Goal: Transaction & Acquisition: Book appointment/travel/reservation

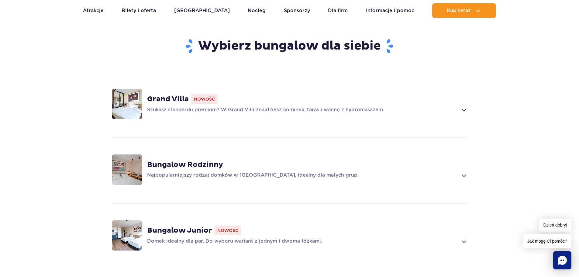
scroll to position [365, 0]
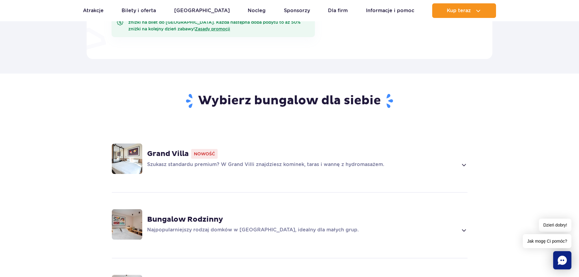
click at [464, 161] on span at bounding box center [463, 164] width 7 height 7
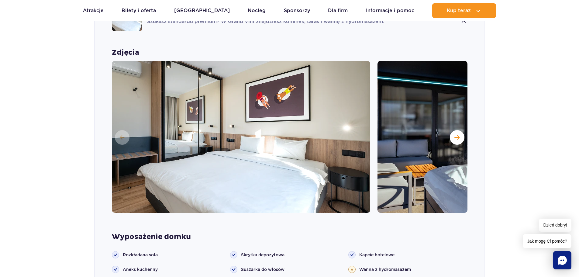
scroll to position [586, 0]
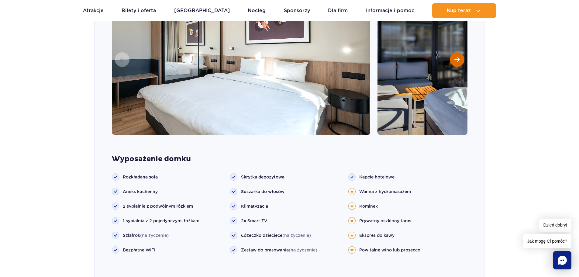
click at [455, 57] on span "Następny slajd" at bounding box center [457, 59] width 5 height 5
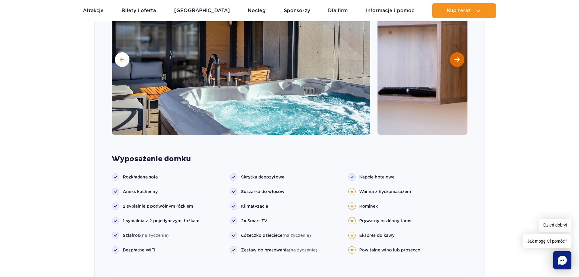
click at [455, 57] on span "Następny slajd" at bounding box center [457, 59] width 5 height 5
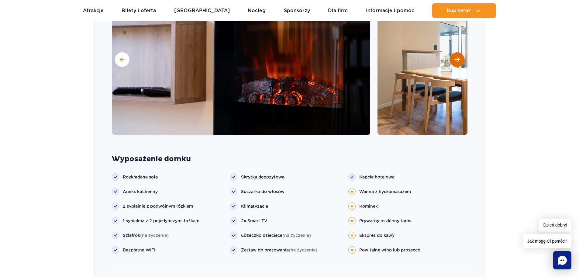
click at [455, 57] on span "Następny slajd" at bounding box center [457, 59] width 5 height 5
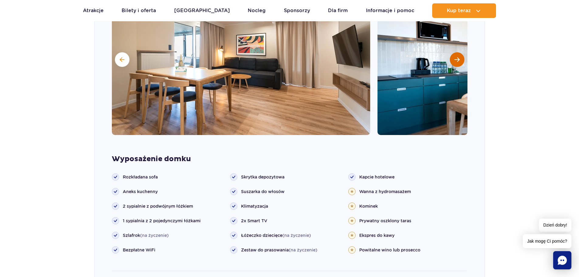
click at [455, 57] on span "Następny slajd" at bounding box center [457, 59] width 5 height 5
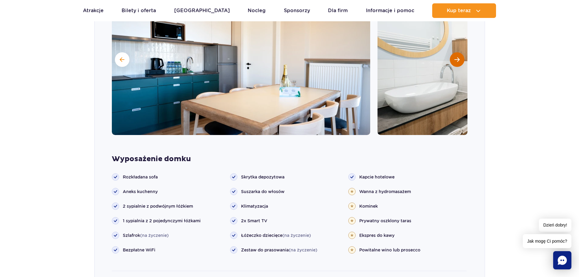
click at [455, 57] on span "Następny slajd" at bounding box center [457, 59] width 5 height 5
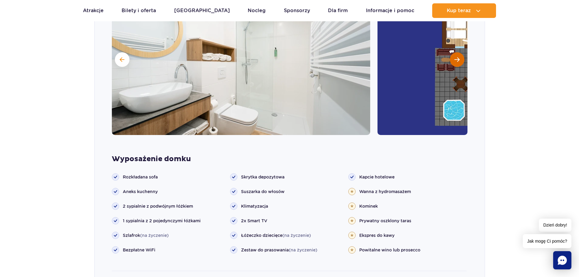
click at [455, 57] on span "Następny slajd" at bounding box center [457, 59] width 5 height 5
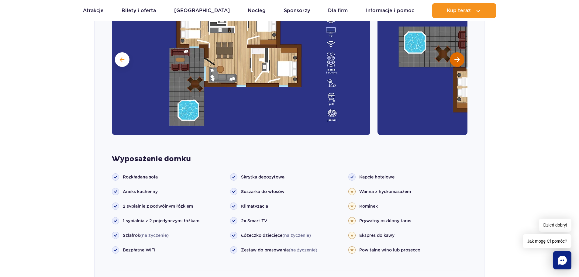
click at [455, 57] on span "Następny slajd" at bounding box center [457, 59] width 5 height 5
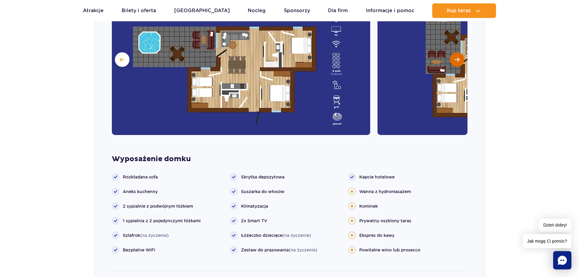
click at [455, 57] on span "Następny slajd" at bounding box center [457, 59] width 5 height 5
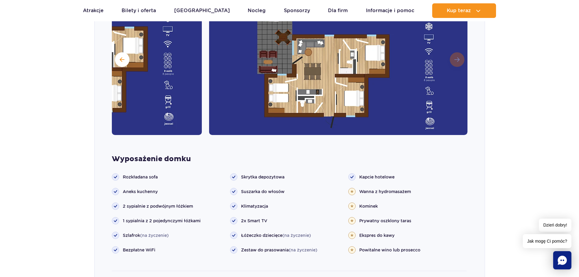
click at [455, 51] on img at bounding box center [338, 59] width 258 height 152
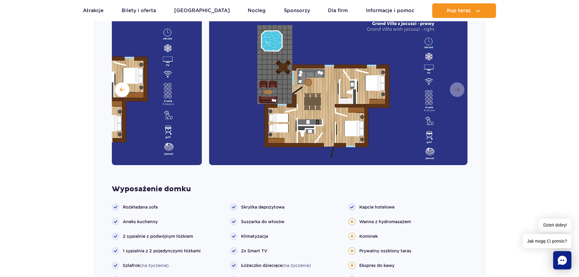
scroll to position [494, 0]
